Goal: Information Seeking & Learning: Learn about a topic

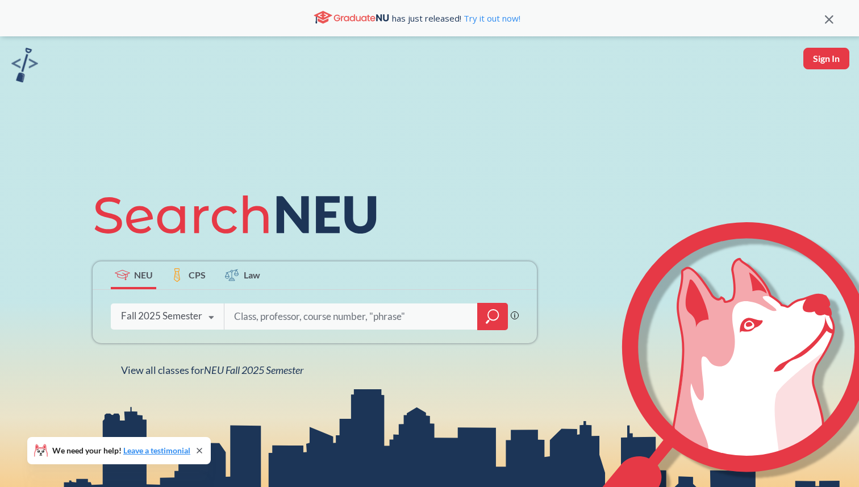
click at [391, 321] on input "search" at bounding box center [351, 316] width 236 height 24
paste input "13138"
type input "13138"
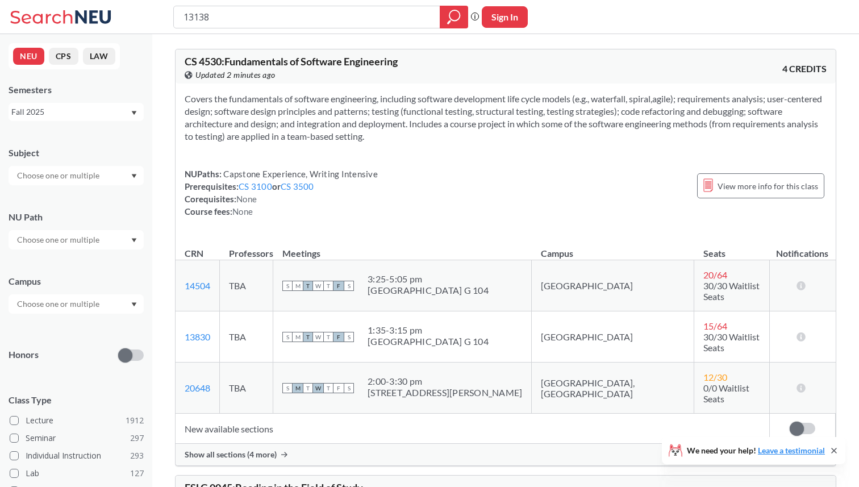
click at [264, 449] on span "Show all sections (4 more)" at bounding box center [231, 454] width 92 height 10
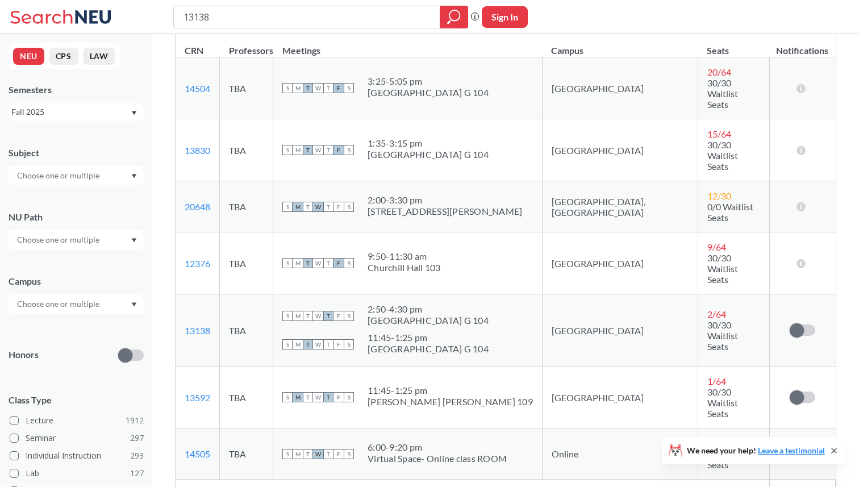
scroll to position [182, 0]
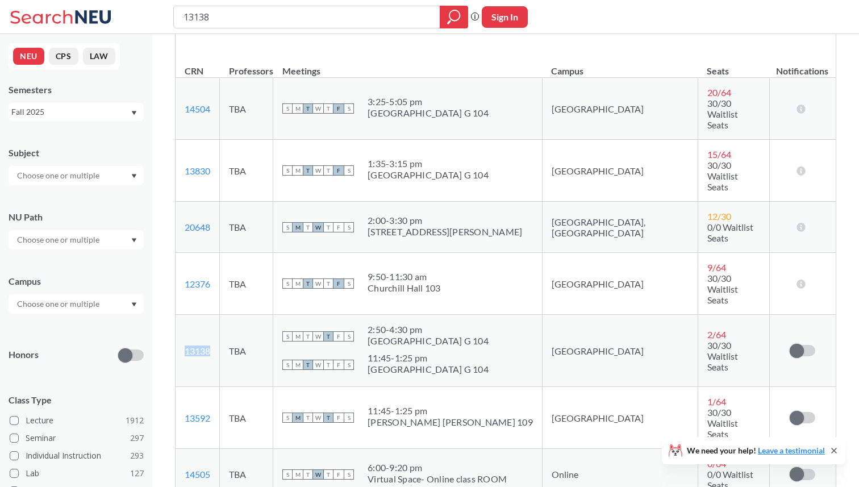
copy link "13138"
drag, startPoint x: 221, startPoint y: 290, endPoint x: 177, endPoint y: 290, distance: 44.9
click at [177, 315] on td "13138 View this section on Banner." at bounding box center [197, 351] width 44 height 72
click at [273, 315] on td "TBA" at bounding box center [246, 351] width 53 height 72
copy link "13138"
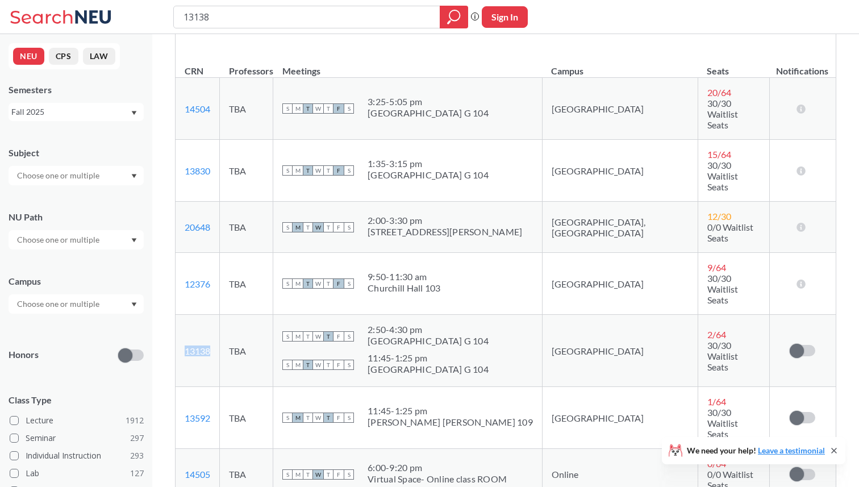
drag, startPoint x: 215, startPoint y: 285, endPoint x: 181, endPoint y: 285, distance: 34.6
click at [181, 315] on td "13138 View this section on Banner." at bounding box center [197, 351] width 44 height 72
drag, startPoint x: 211, startPoint y: 97, endPoint x: 179, endPoint y: 97, distance: 31.8
click at [179, 97] on td "14504 View this section on Banner." at bounding box center [197, 109] width 44 height 62
copy link "14504"
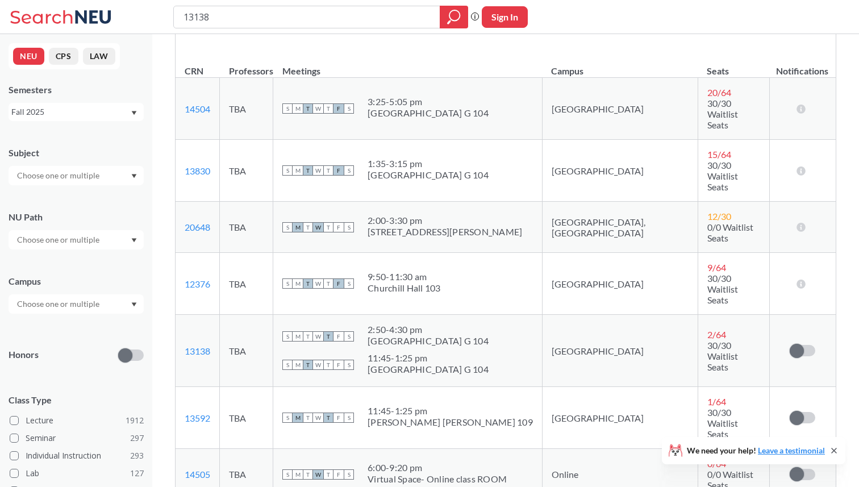
click at [273, 108] on td "TBA" at bounding box center [246, 109] width 53 height 62
click at [328, 113] on td "S M T W T F S 3:25 - 5:05 pm [GEOGRAPHIC_DATA] G 104" at bounding box center [407, 109] width 269 height 62
copy link "14504"
drag, startPoint x: 227, startPoint y: 104, endPoint x: 185, endPoint y: 102, distance: 41.5
click at [185, 102] on td "14504 View this section on Banner." at bounding box center [197, 109] width 44 height 62
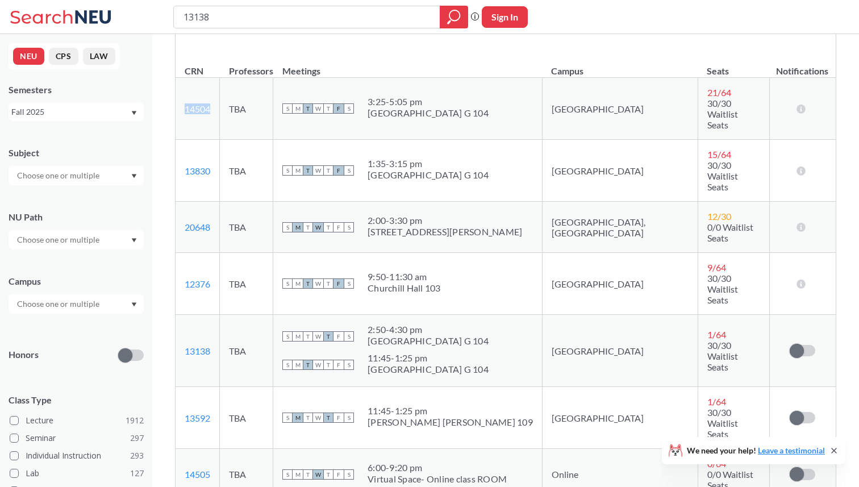
copy link "14504"
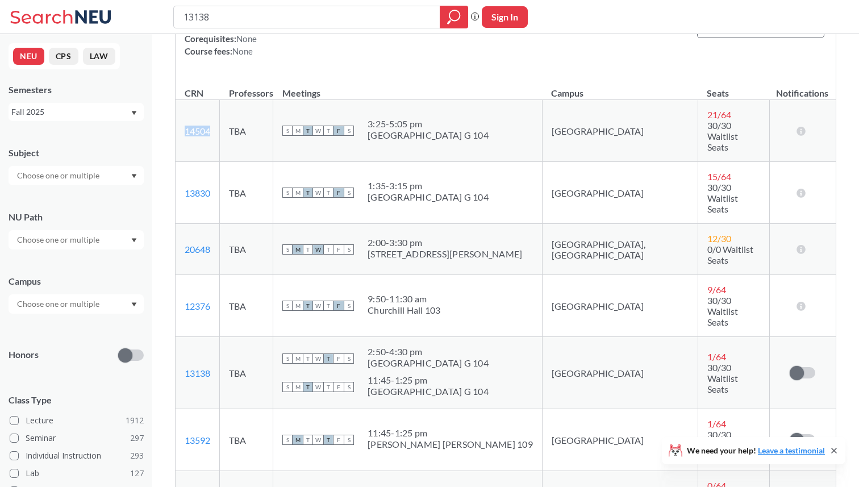
scroll to position [161, 0]
click at [220, 161] on td "13830 View this section on Banner." at bounding box center [197, 192] width 44 height 62
click at [240, 162] on td "TBA" at bounding box center [246, 192] width 53 height 62
copy link "12376"
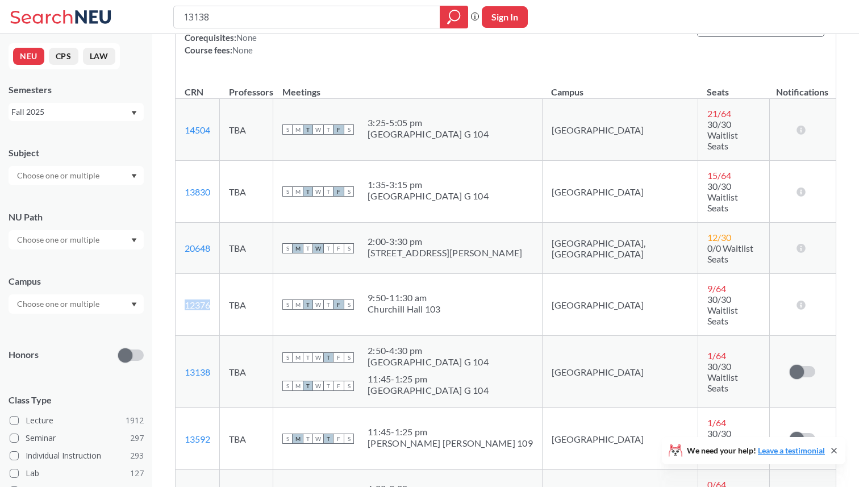
drag, startPoint x: 215, startPoint y: 249, endPoint x: 185, endPoint y: 249, distance: 30.1
click at [185, 274] on td "12376 View this section on Banner." at bounding box center [197, 305] width 44 height 62
drag, startPoint x: 223, startPoint y: 164, endPoint x: 182, endPoint y: 162, distance: 40.9
click at [182, 162] on td "13830 View this section on Banner." at bounding box center [197, 192] width 44 height 62
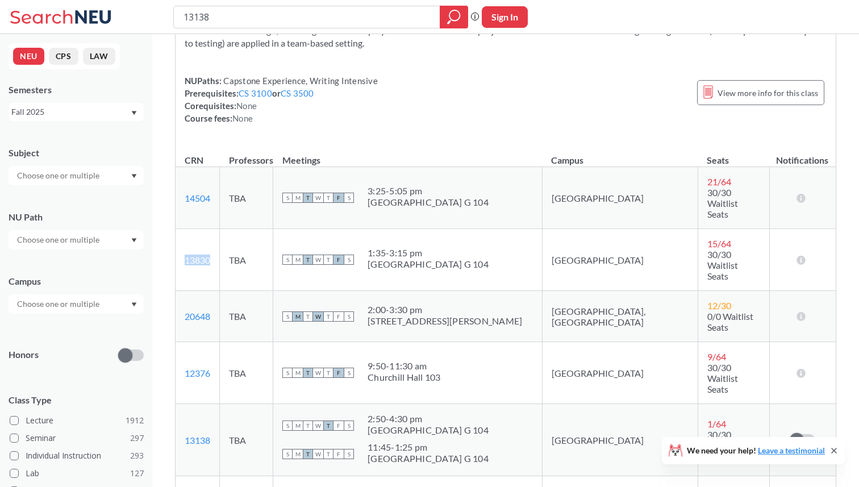
scroll to position [0, 0]
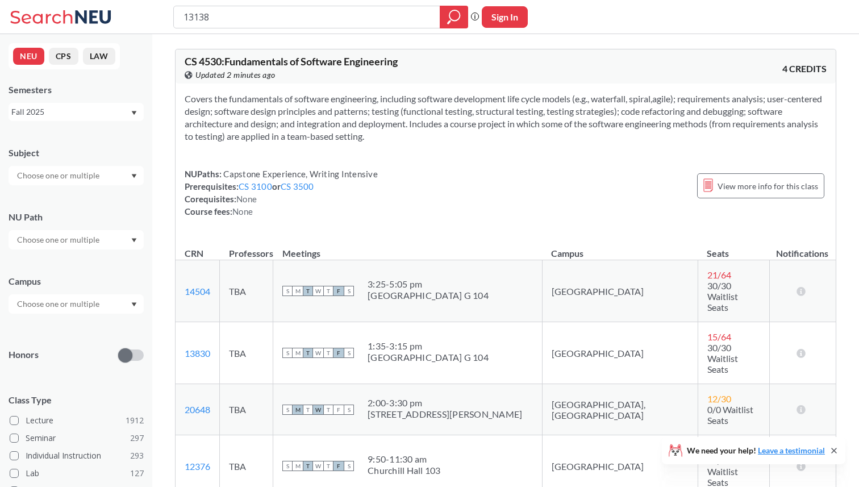
click at [209, 60] on span "CS 4530 : Fundamentals of Software Engineering" at bounding box center [291, 61] width 213 height 12
copy span "4530"
